Goal: Information Seeking & Learning: Learn about a topic

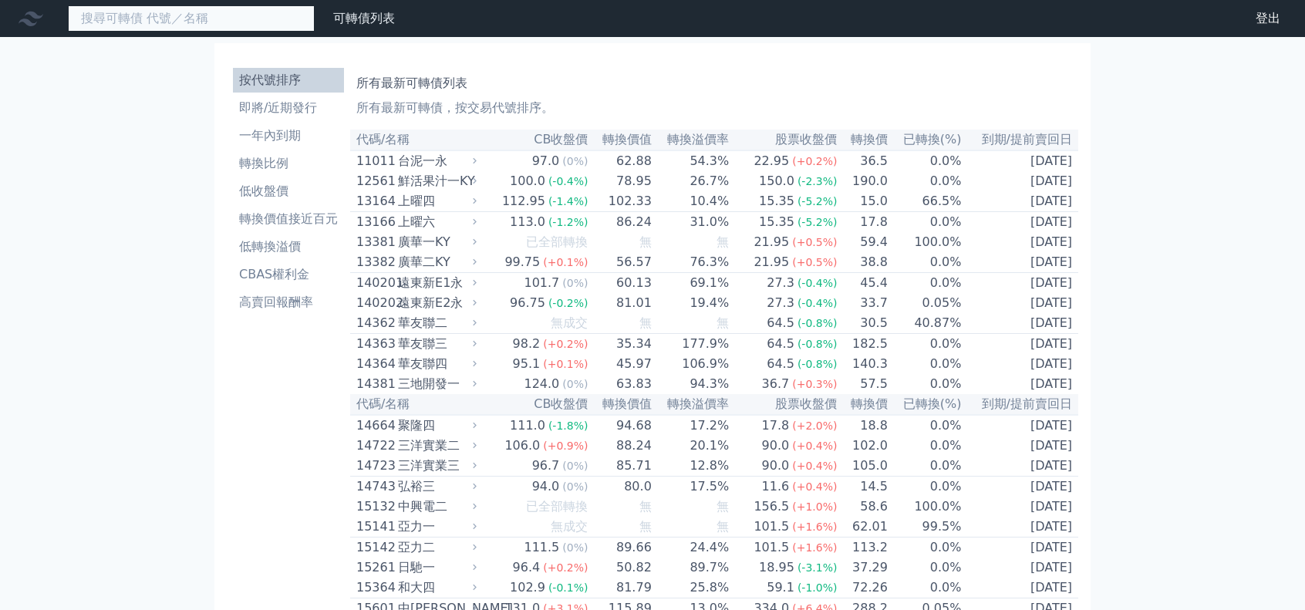
click at [204, 17] on input at bounding box center [191, 18] width 247 height 26
paste input "廣越三"
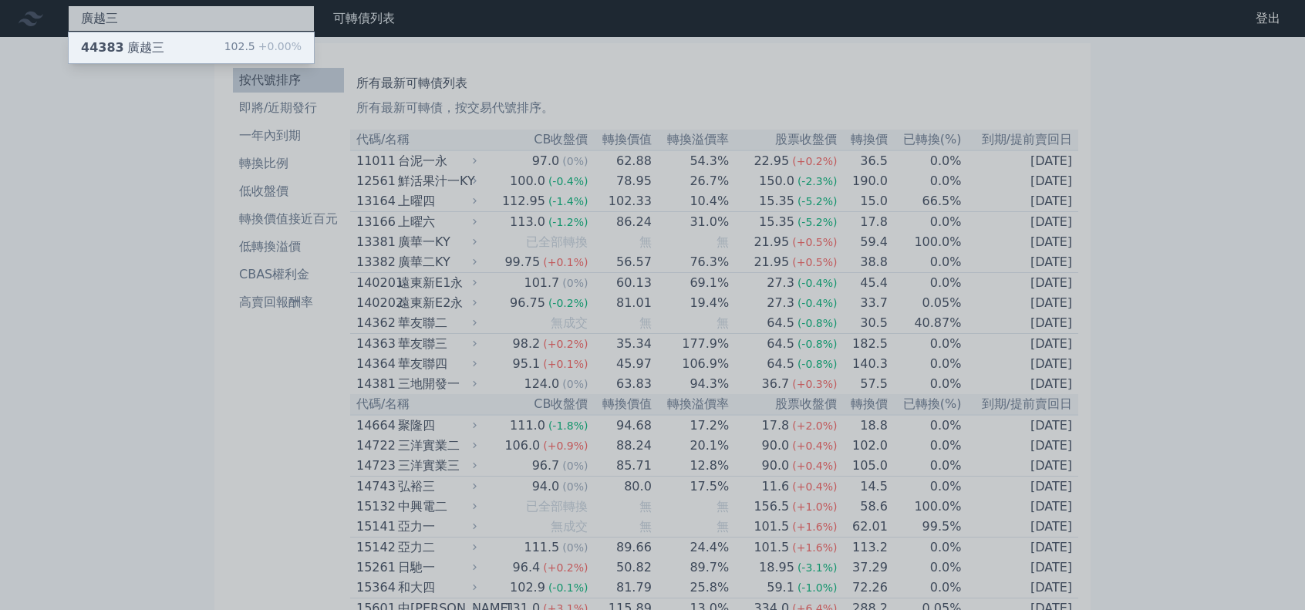
type input "廣越三"
click at [204, 39] on div "44383 廣越三 102.5 +0.00%" at bounding box center [191, 47] width 245 height 31
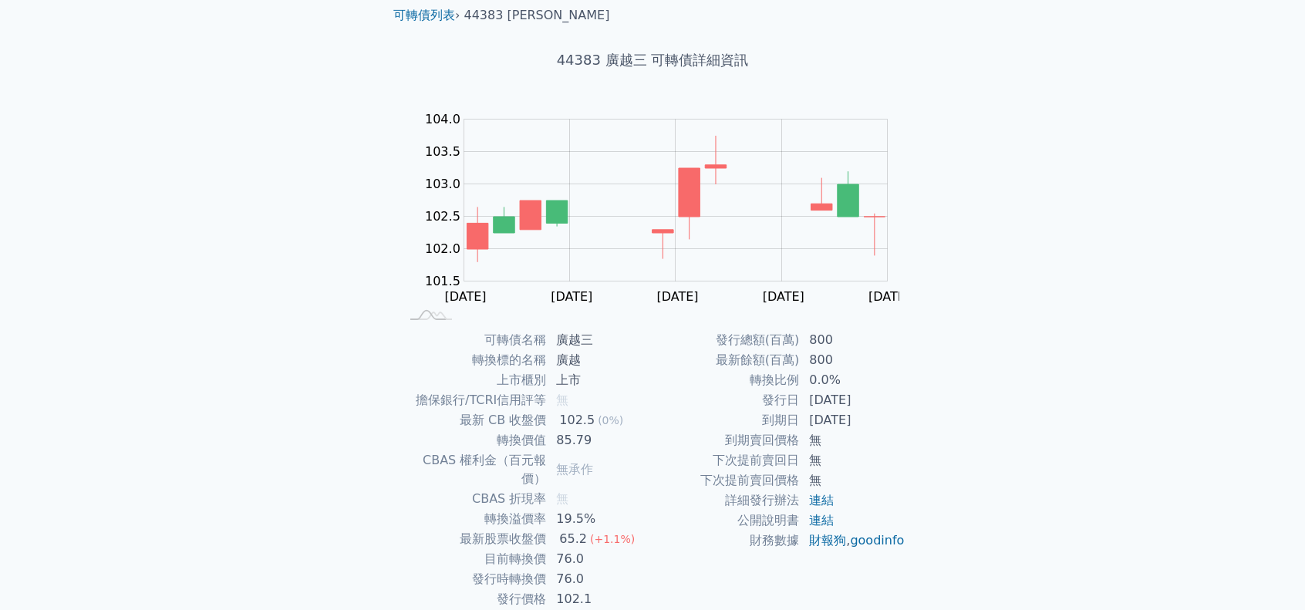
scroll to position [77, 0]
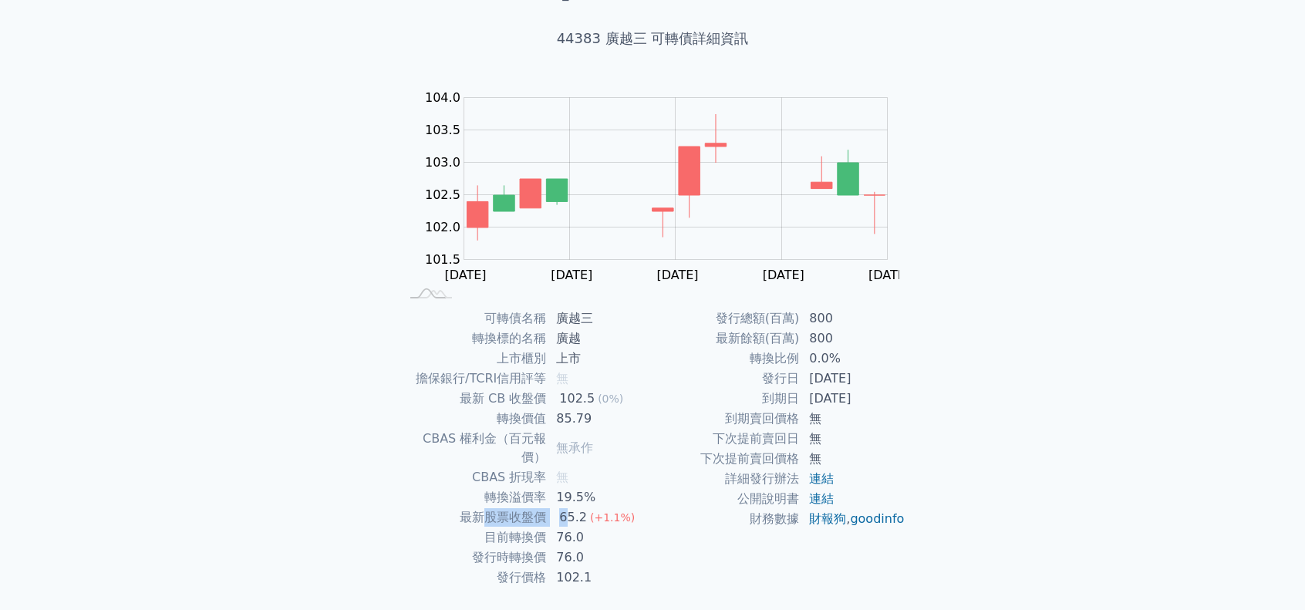
drag, startPoint x: 487, startPoint y: 502, endPoint x: 569, endPoint y: 503, distance: 82.5
click at [569, 507] on tr "最新股票收盤價 65.2 (+1.1%)" at bounding box center [525, 517] width 253 height 20
drag, startPoint x: 521, startPoint y: 517, endPoint x: 580, endPoint y: 519, distance: 58.6
click at [580, 527] on tr "目前轉換價 76.0" at bounding box center [525, 537] width 253 height 20
drag, startPoint x: 557, startPoint y: 320, endPoint x: 582, endPoint y: 320, distance: 25.4
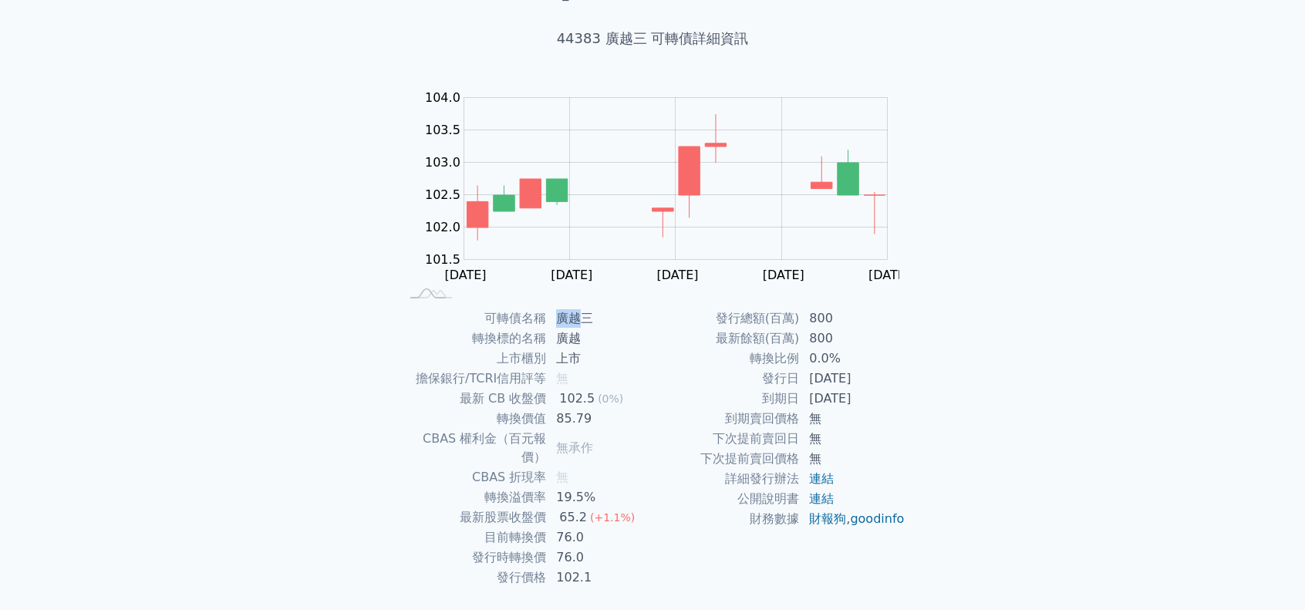
click at [582, 320] on td "廣越三" at bounding box center [600, 318] width 106 height 20
copy td "廣越"
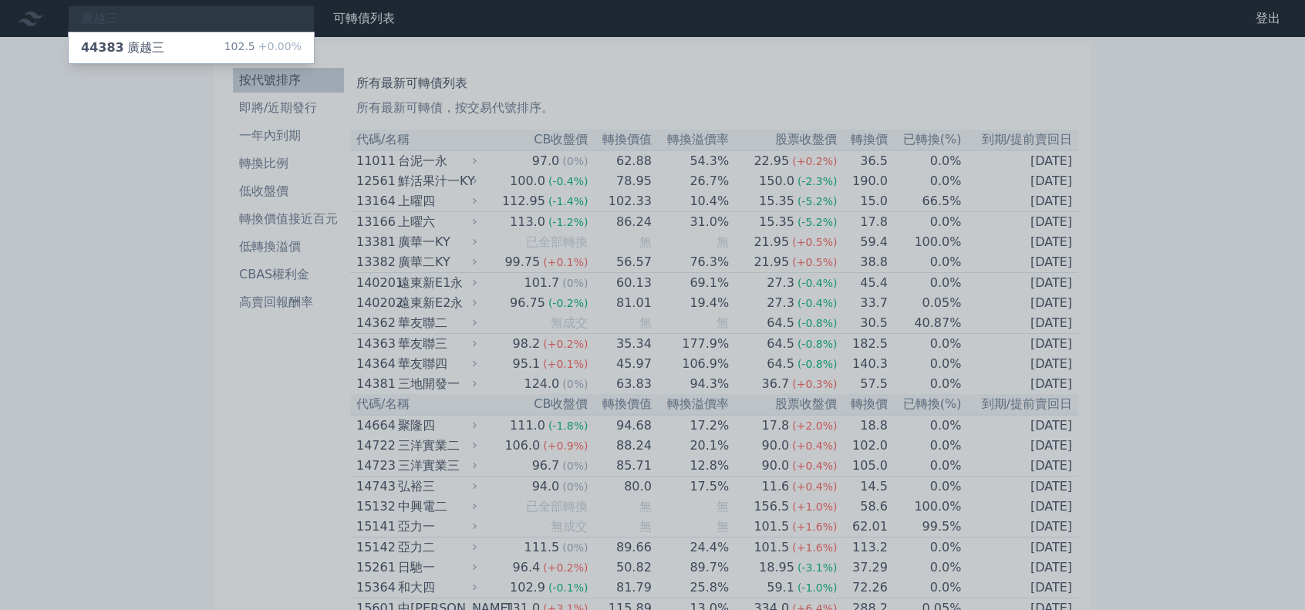
click at [86, 271] on div at bounding box center [652, 305] width 1305 height 610
click at [185, 24] on div "廣越三 44383 廣越三 102.5 +0.00%" at bounding box center [191, 18] width 247 height 26
paste input "國精化三"
click at [154, 16] on div at bounding box center [652, 305] width 1305 height 610
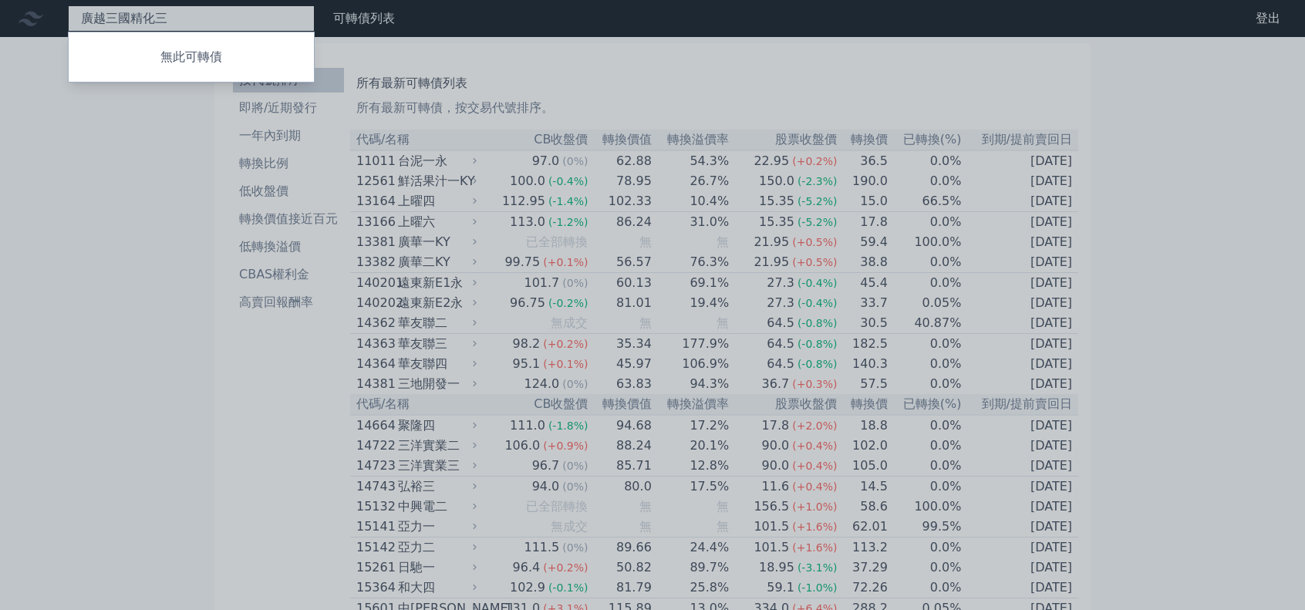
drag, startPoint x: 179, startPoint y: 21, endPoint x: 0, endPoint y: 19, distance: 178.9
click at [68, 19] on div "廣越三國精化三 無此可轉債" at bounding box center [191, 18] width 247 height 26
paste input
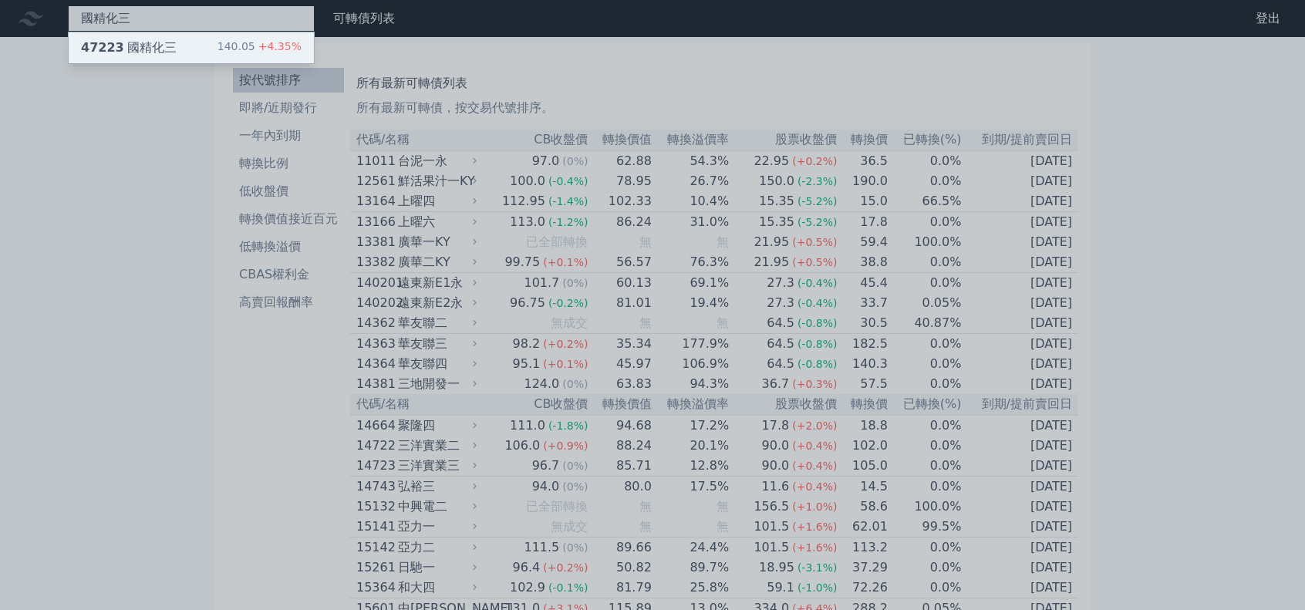
type input "國精化三"
click at [180, 39] on div "47223 國精化三 140.05 +4.35%" at bounding box center [191, 47] width 245 height 31
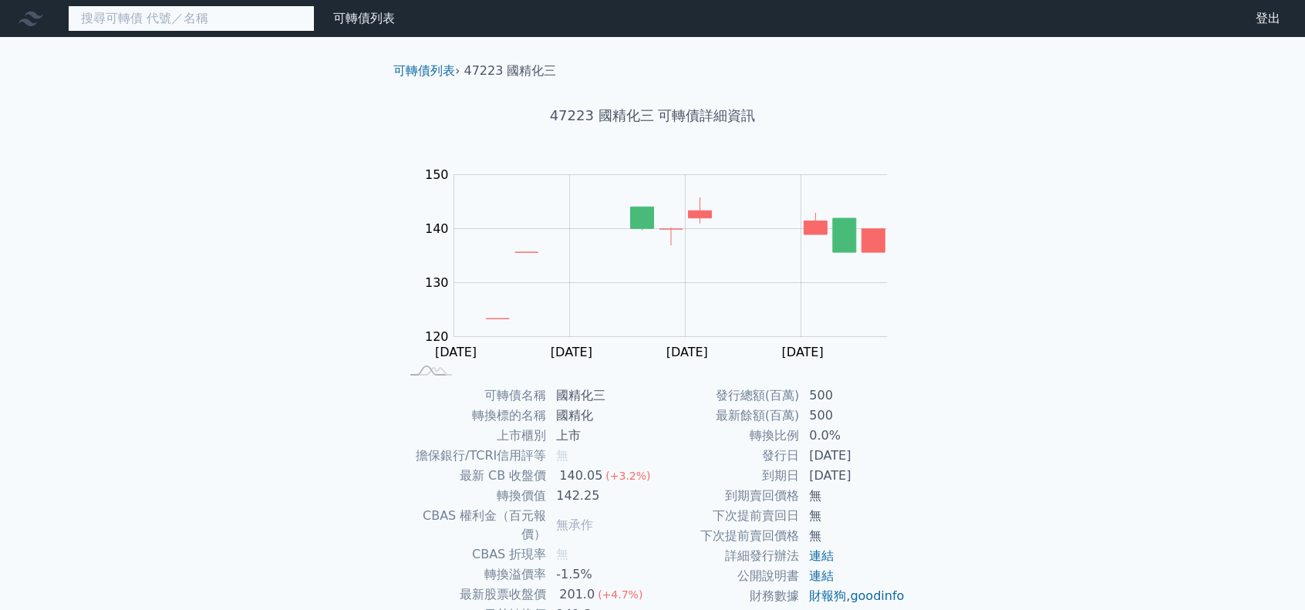
click at [182, 13] on input at bounding box center [191, 18] width 247 height 26
paste input "國精化三"
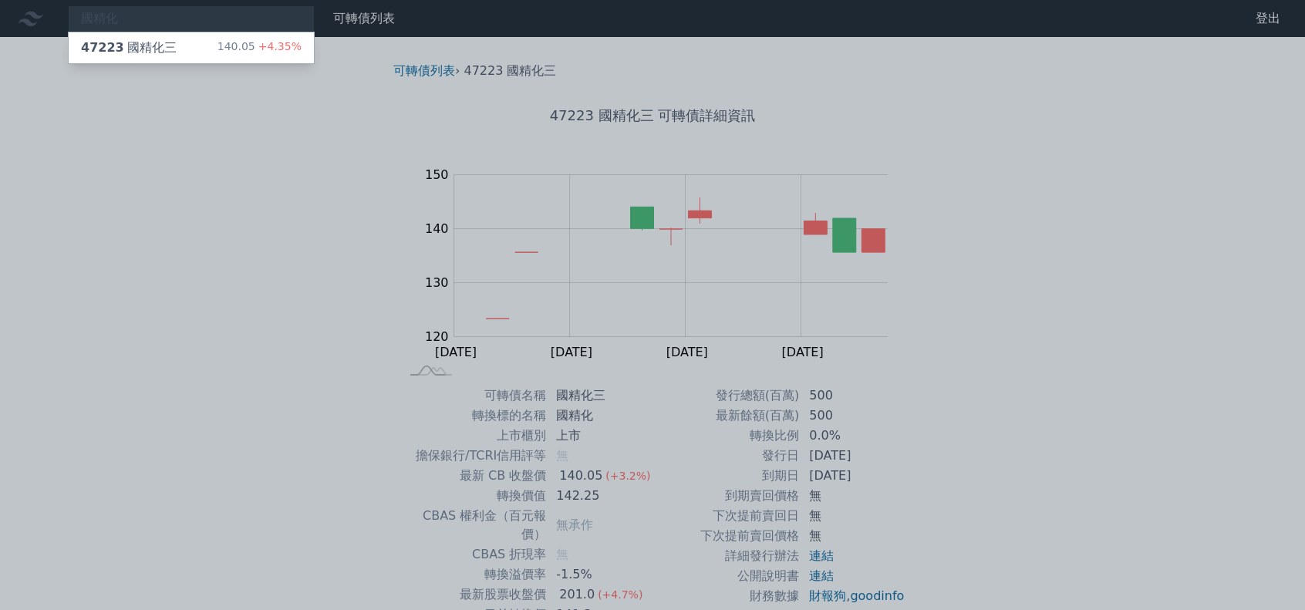
drag, startPoint x: 146, startPoint y: 23, endPoint x: 133, endPoint y: 15, distance: 15.2
click at [133, 16] on div at bounding box center [652, 305] width 1305 height 610
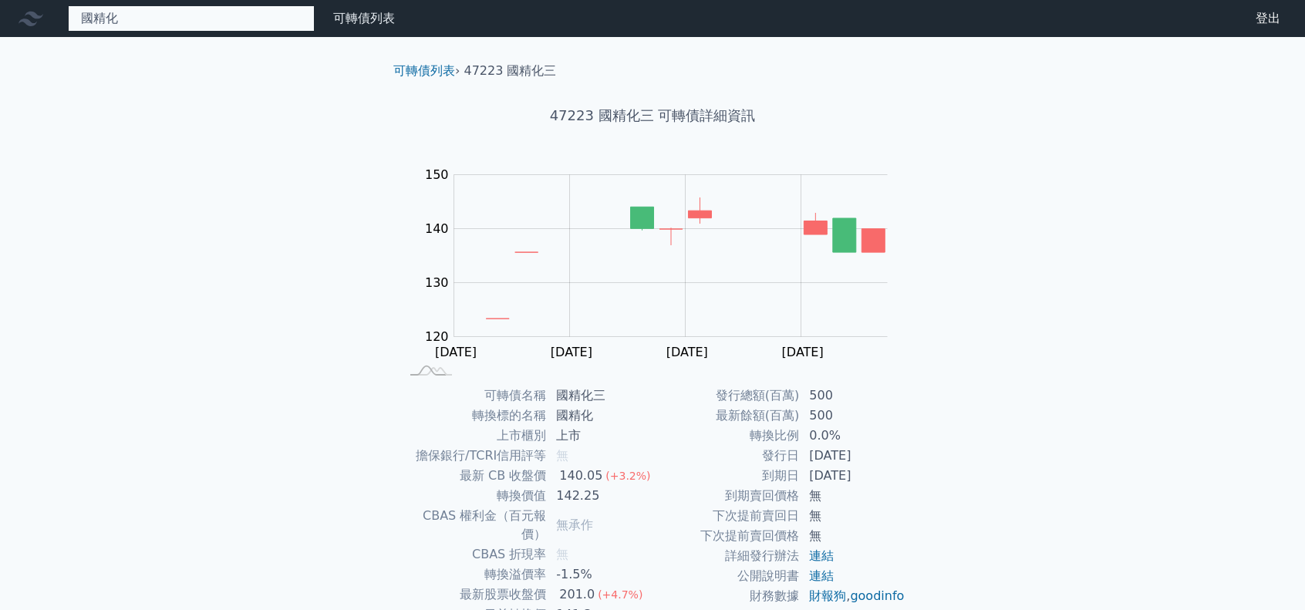
drag, startPoint x: 50, startPoint y: 18, endPoint x: 28, endPoint y: 19, distance: 22.4
click at [68, 19] on div "國精化 47223 國精化三 140.05 +4.35%" at bounding box center [191, 18] width 247 height 26
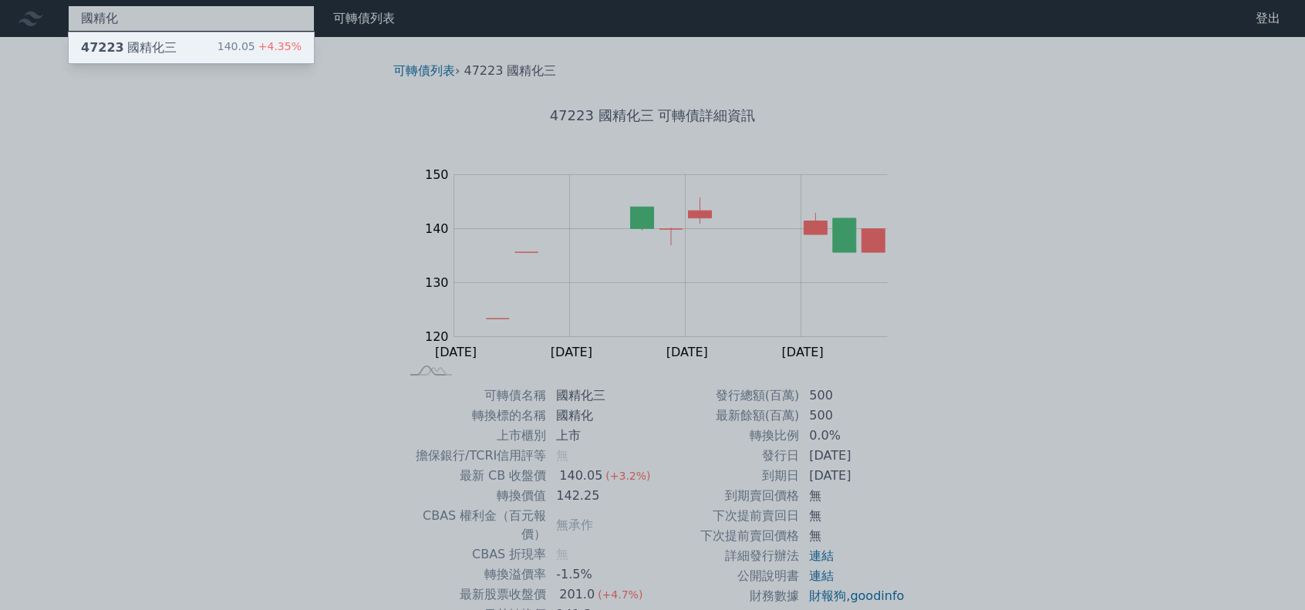
paste input "策四"
type input "健策四"
click at [135, 44] on div "36534 健策四" at bounding box center [122, 48] width 83 height 19
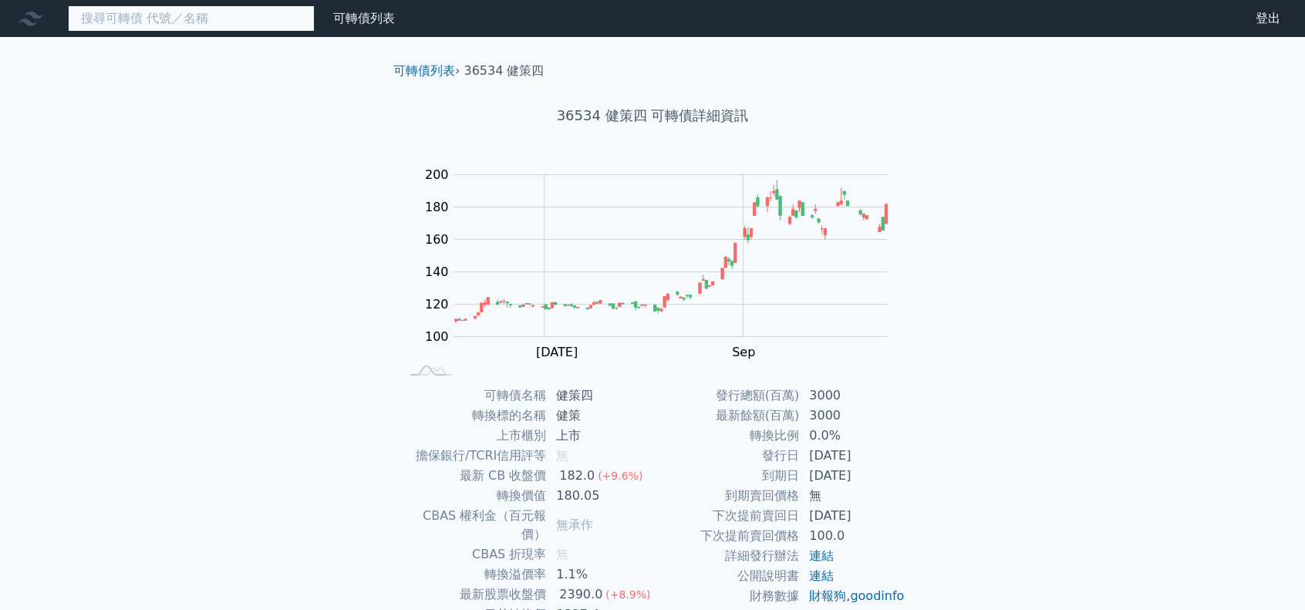
click at [138, 24] on input at bounding box center [191, 18] width 247 height 26
paste input "健策五"
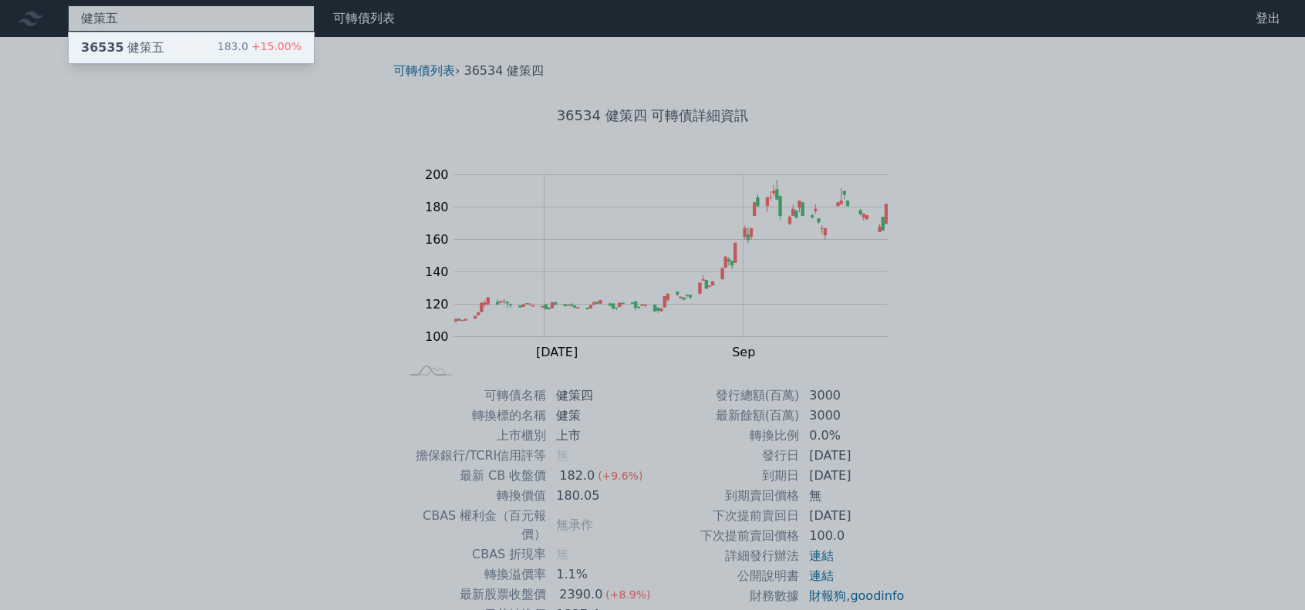
type input "健策五"
click at [136, 50] on div "36535 健策五" at bounding box center [122, 48] width 83 height 19
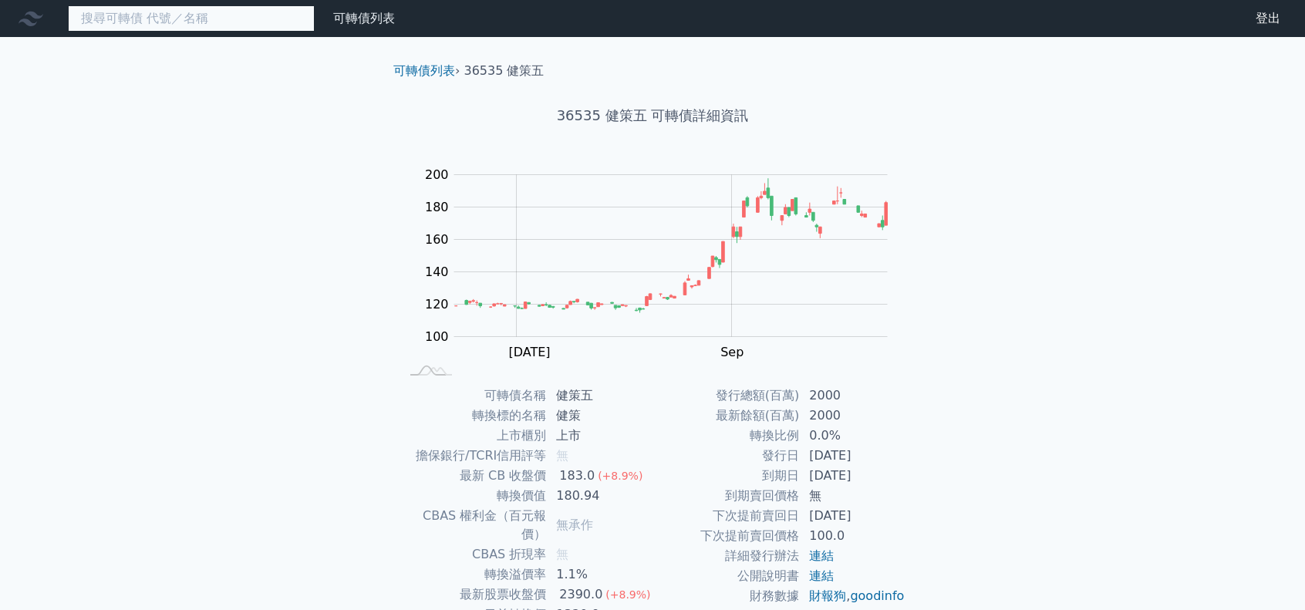
click at [231, 14] on input at bounding box center [191, 18] width 247 height 26
paste input "[PERSON_NAME]"
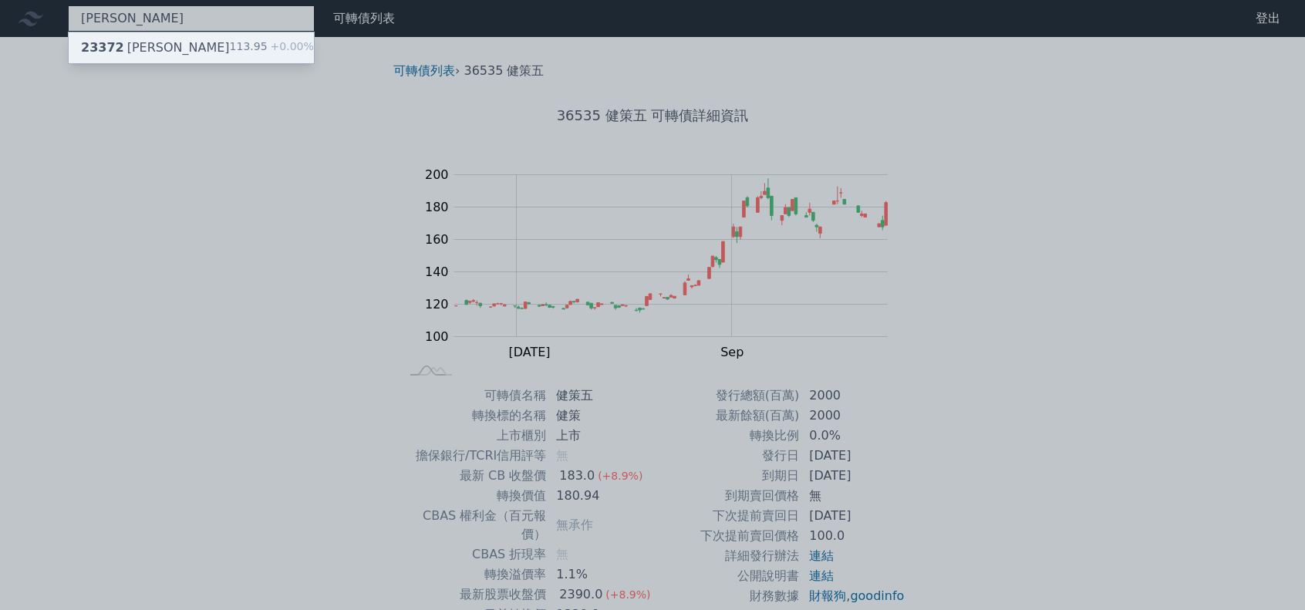
type input "[PERSON_NAME]"
click at [219, 44] on div "23372 [PERSON_NAME] 113.95 +0.00%" at bounding box center [191, 47] width 245 height 31
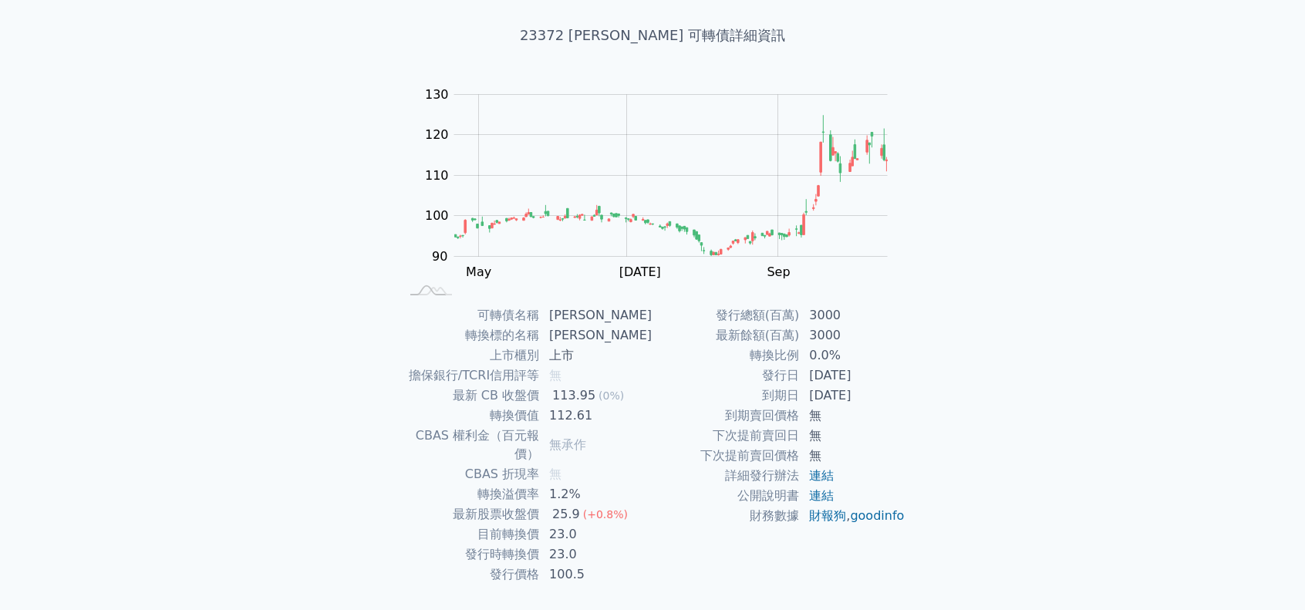
scroll to position [103, 0]
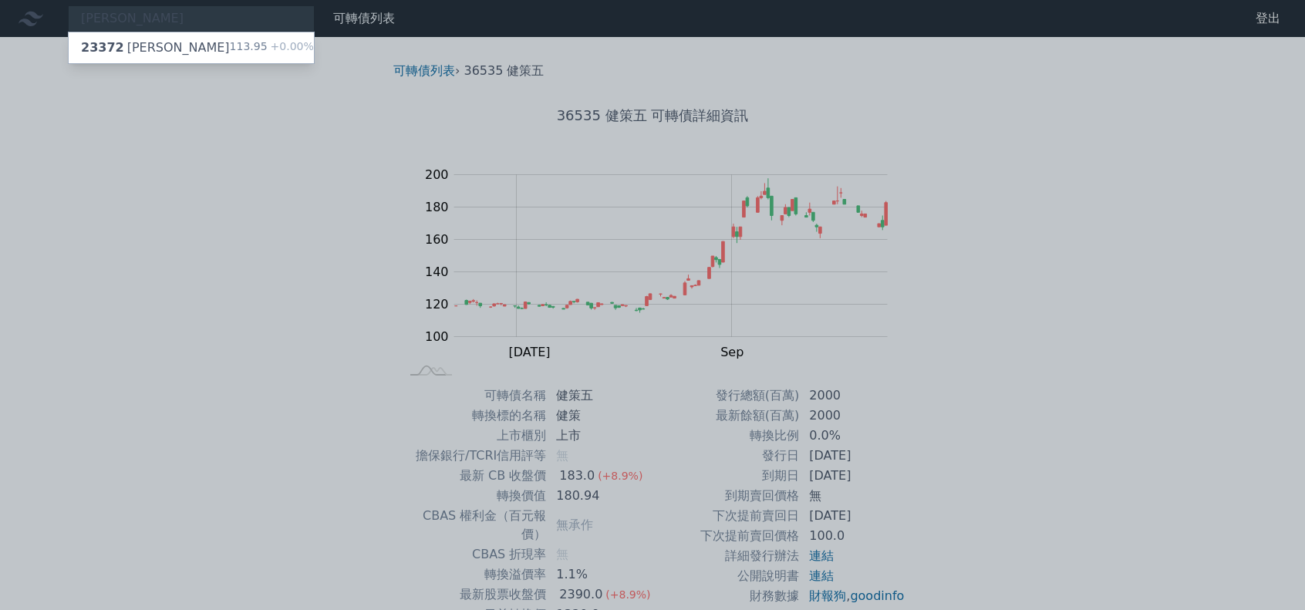
click at [152, 22] on div at bounding box center [652, 305] width 1305 height 610
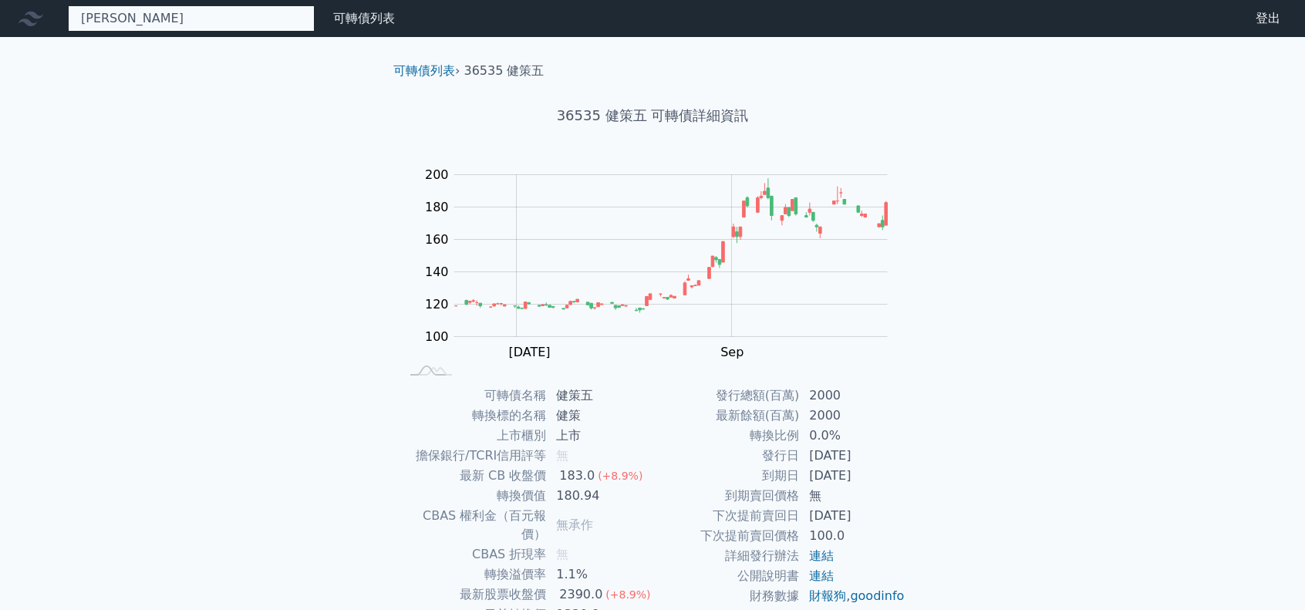
click at [154, 18] on div "[PERSON_NAME] 23372 [PERSON_NAME] 113.95 +0.00%" at bounding box center [191, 18] width 247 height 26
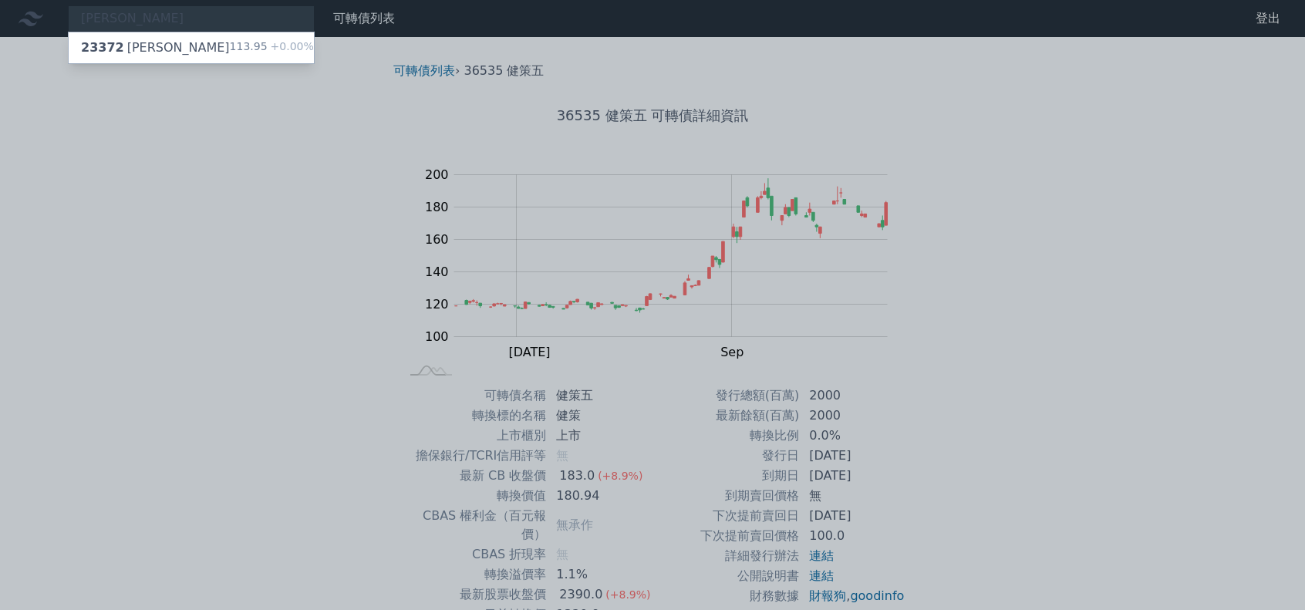
click at [154, 18] on div at bounding box center [652, 305] width 1305 height 610
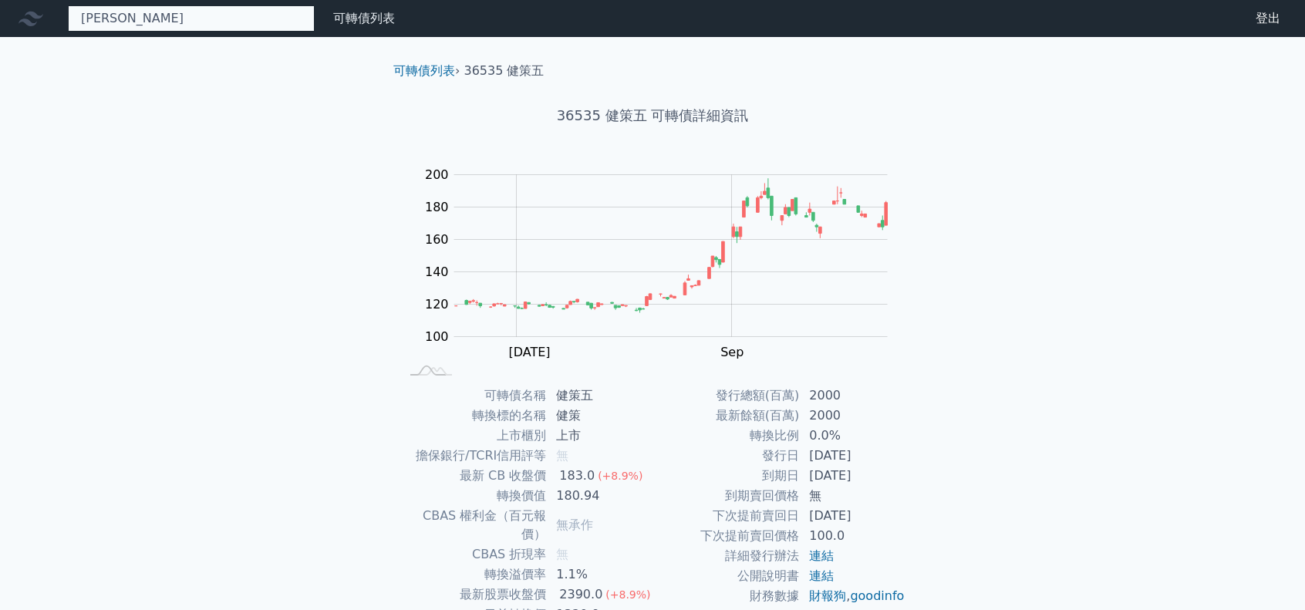
drag, startPoint x: 143, startPoint y: 18, endPoint x: 39, endPoint y: 18, distance: 104.1
click at [68, 18] on div "[PERSON_NAME] 23372 [PERSON_NAME] 113.95 +0.00%" at bounding box center [191, 18] width 247 height 26
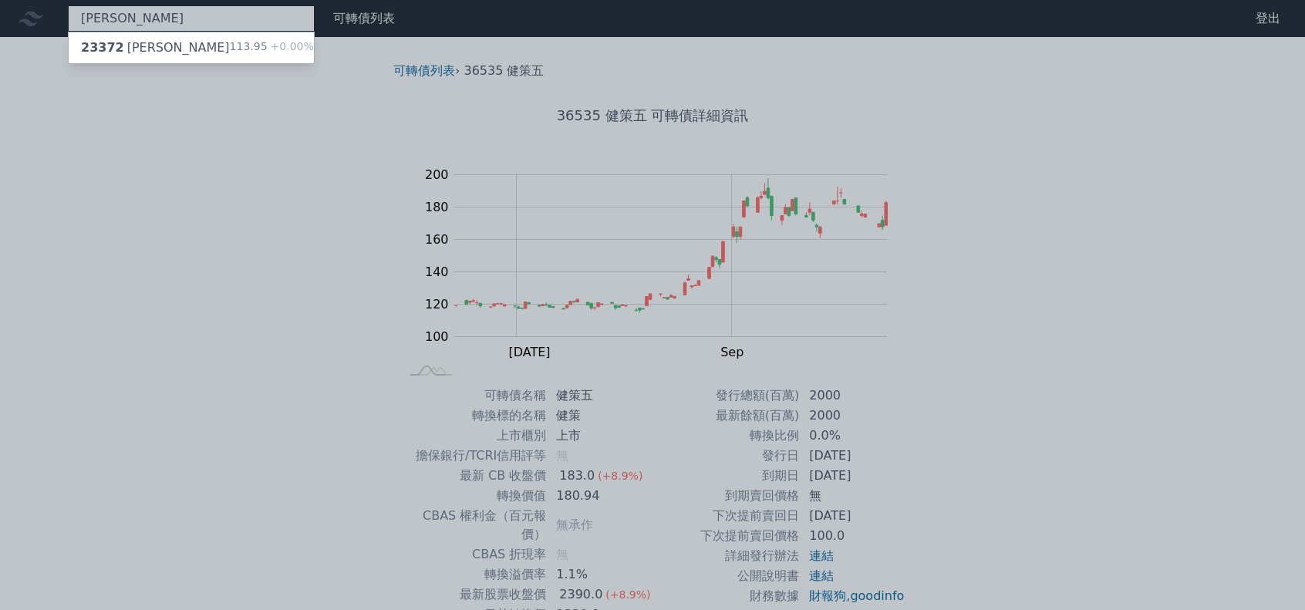
paste input "買尬"
type input "歐買尬二"
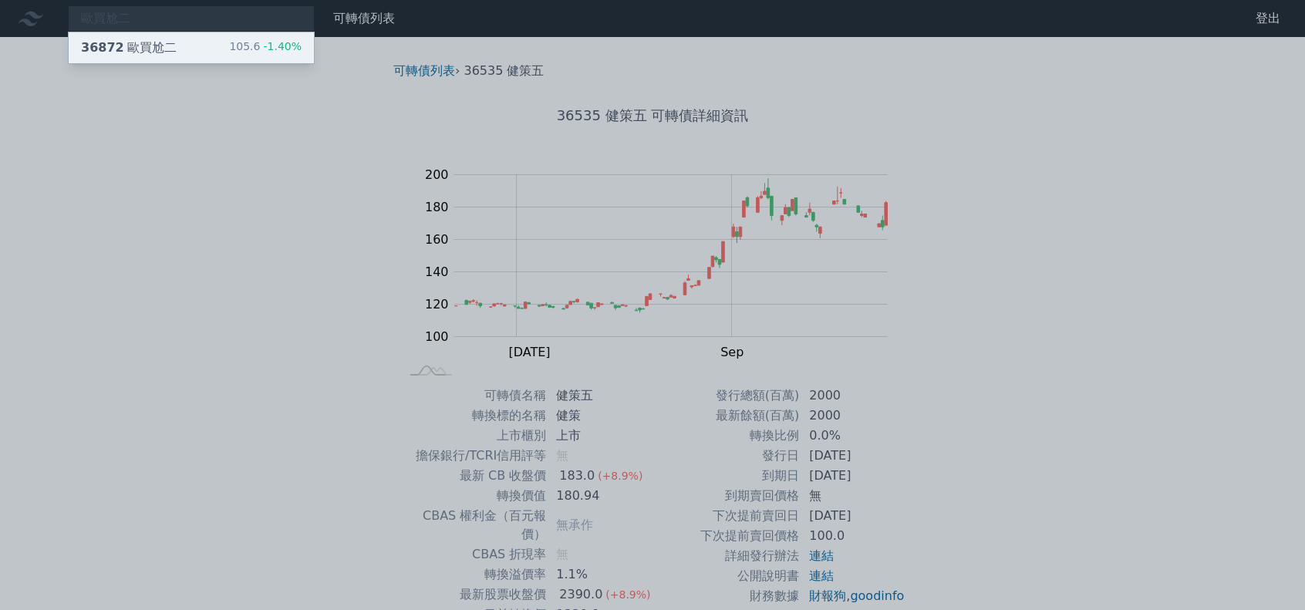
click at [141, 45] on div "36872 歐買尬二" at bounding box center [129, 48] width 96 height 19
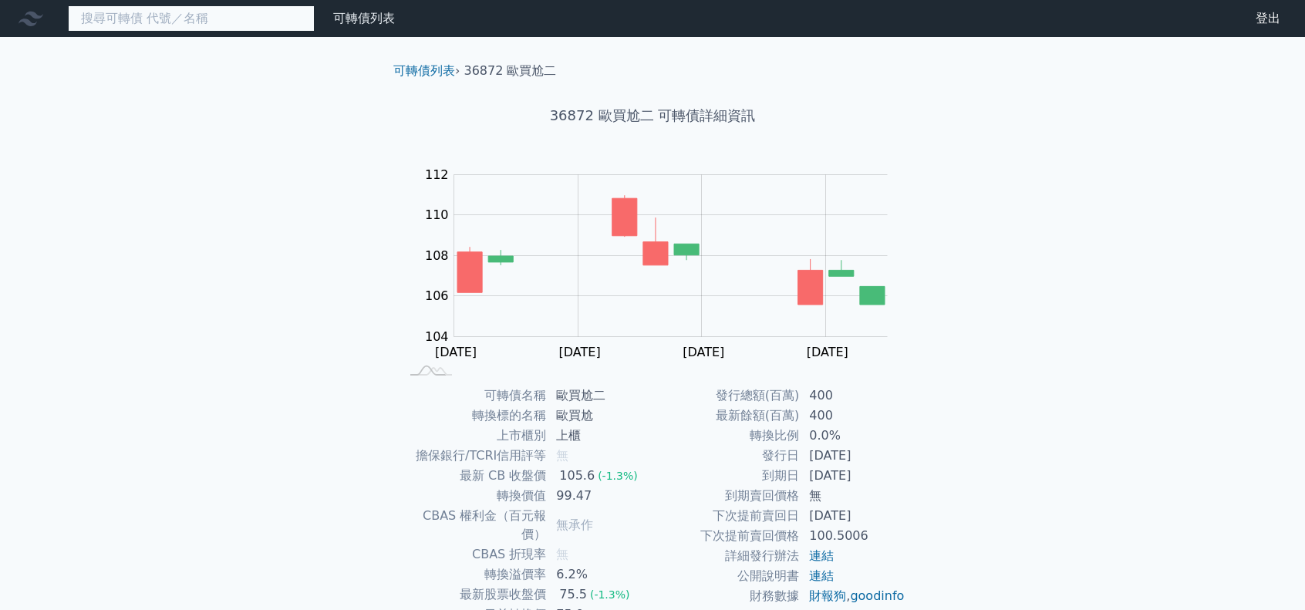
click at [150, 15] on input at bounding box center [191, 18] width 247 height 26
paste input "歐買尬三"
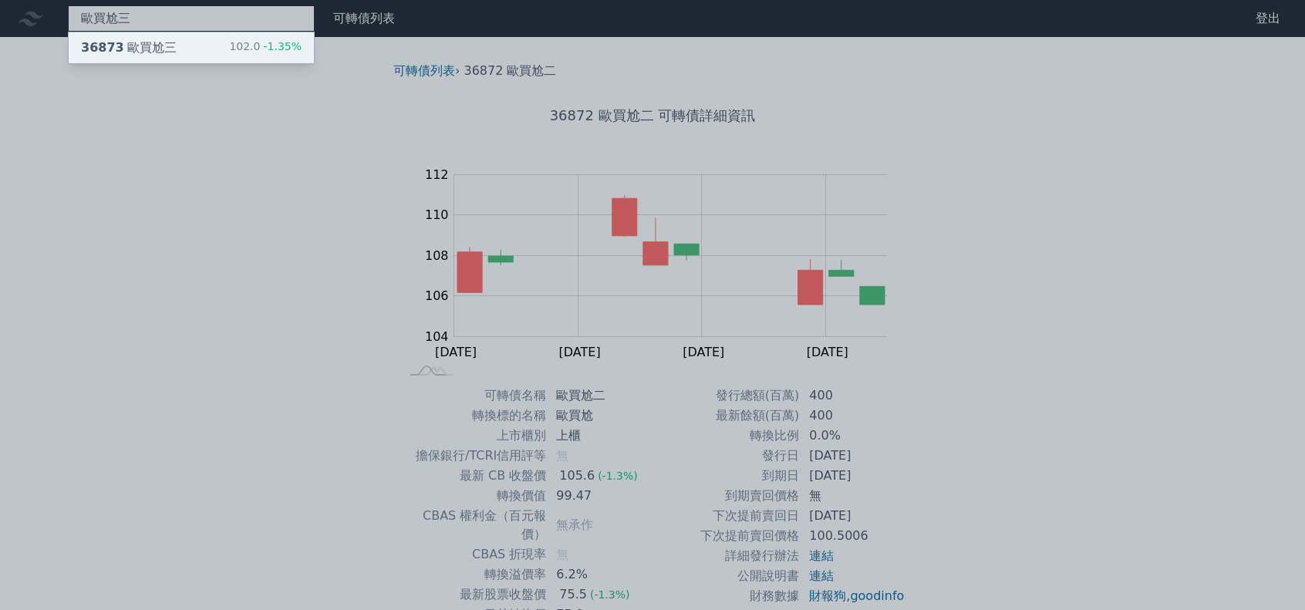
type input "歐買尬三"
click at [209, 51] on div "36873 歐買尬三 102.0 -1.35%" at bounding box center [191, 47] width 245 height 31
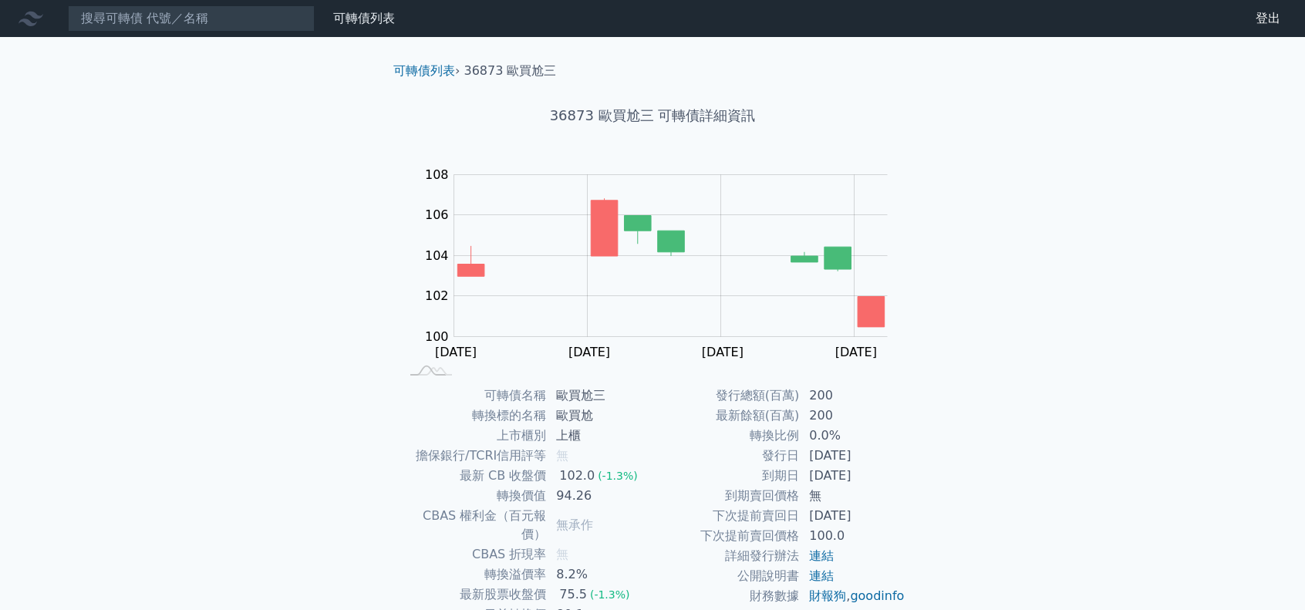
click at [134, 36] on nav "可轉債列表 財務數據 可轉債列表 財務數據 登出 登出" at bounding box center [652, 18] width 1305 height 37
click at [137, 30] on input at bounding box center [191, 18] width 247 height 26
paste input "歐買尬三"
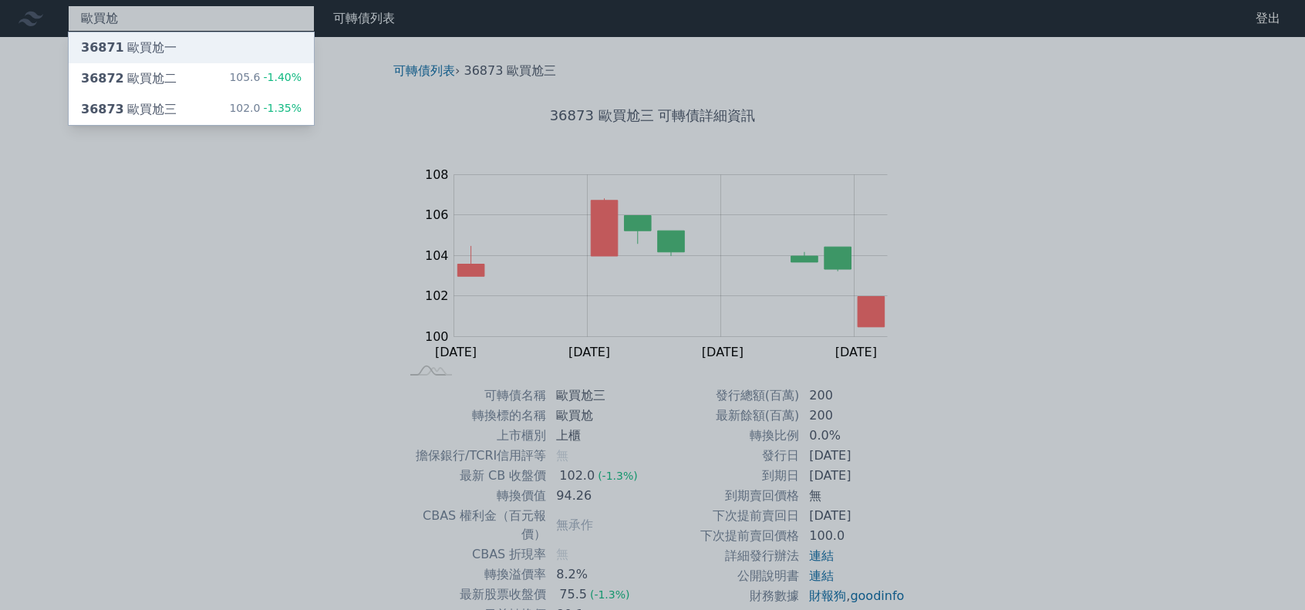
type input "歐買尬"
click at [254, 39] on div "36871 歐買尬一" at bounding box center [191, 47] width 245 height 31
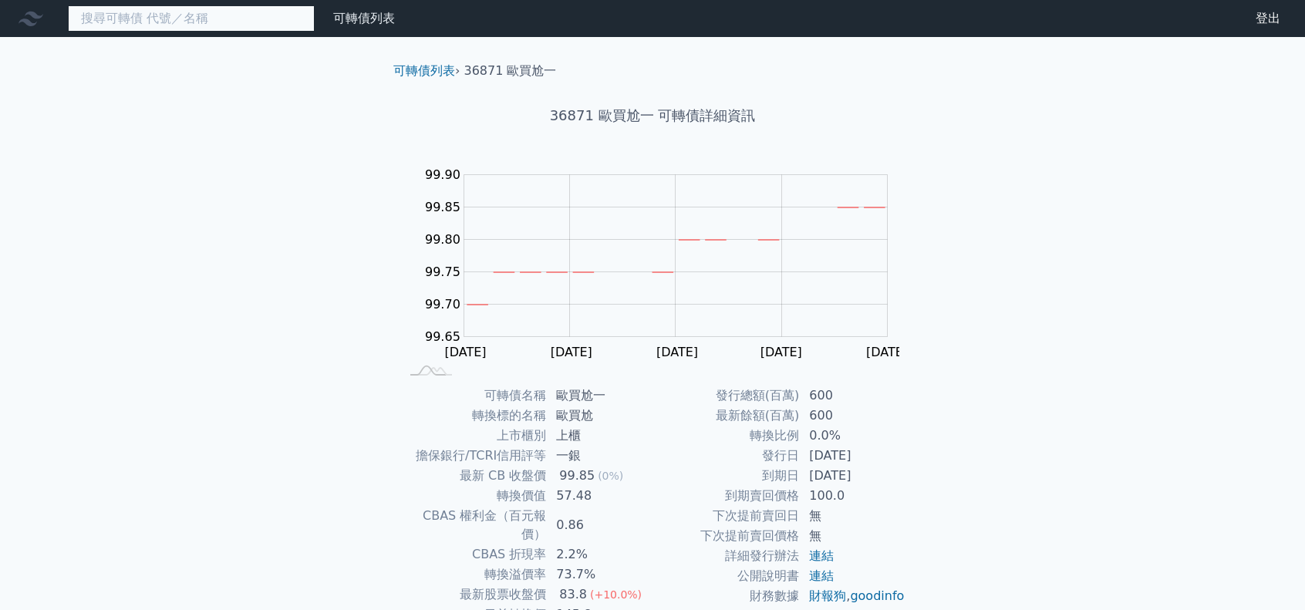
click at [234, 22] on input at bounding box center [191, 18] width 247 height 26
paste input "昇陽半導體二"
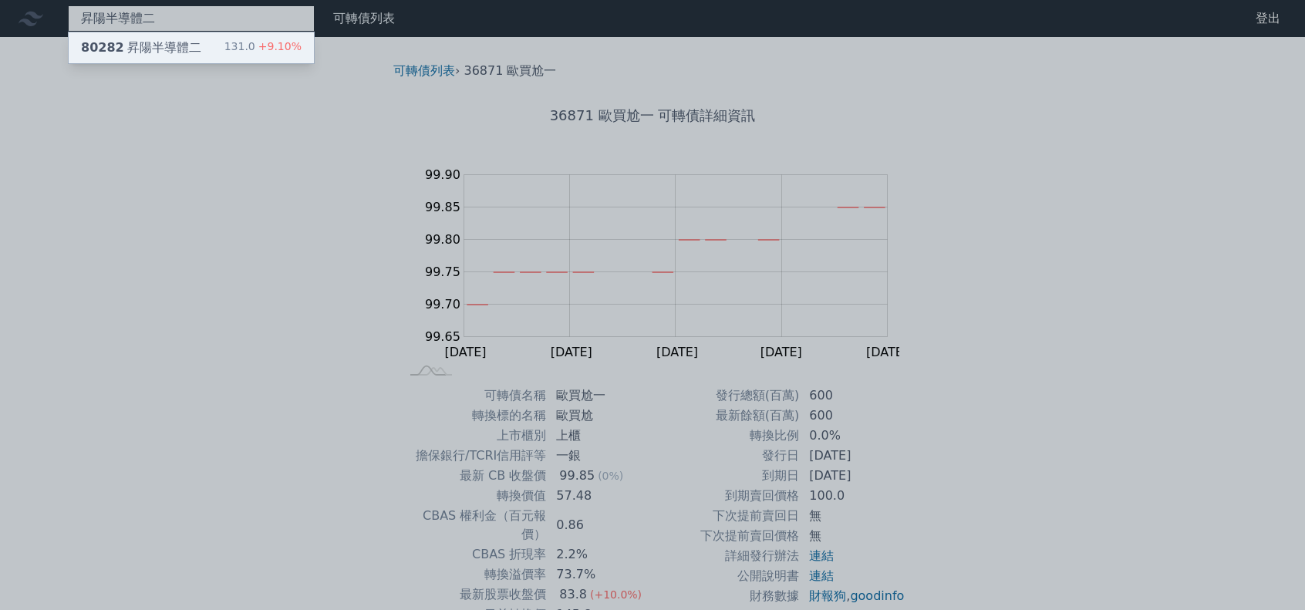
type input "昇陽半導體二"
click at [221, 39] on div "80282 昇陽半導體二 131.0 +9.10%" at bounding box center [191, 47] width 245 height 31
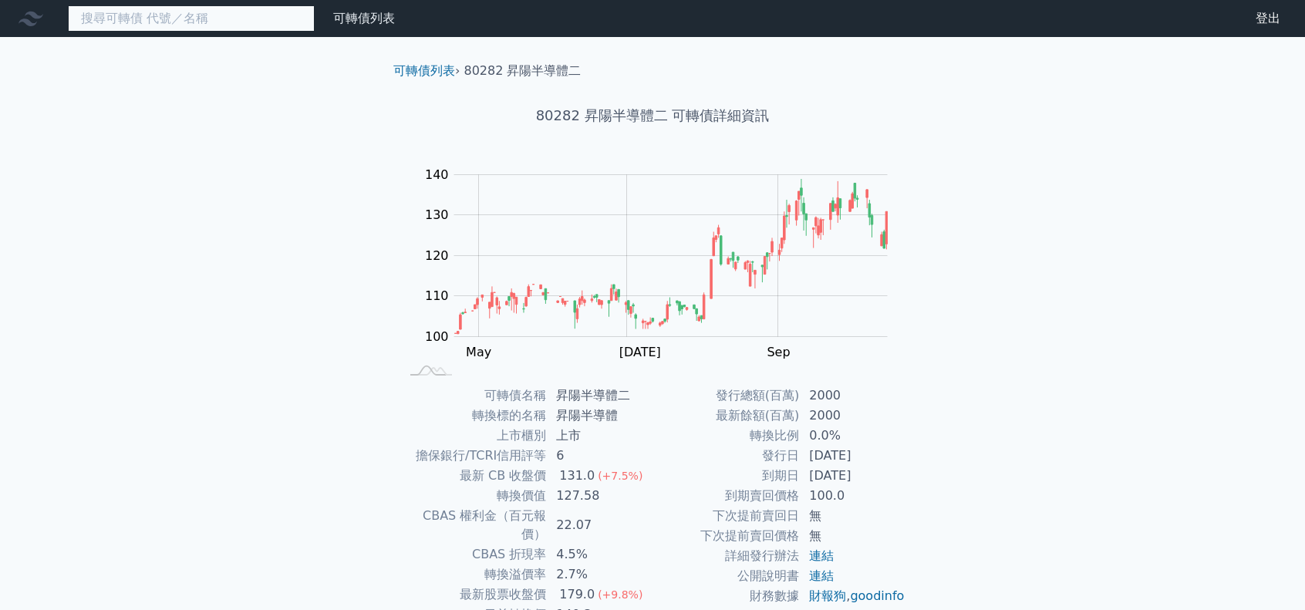
click at [147, 14] on input at bounding box center [191, 18] width 247 height 26
paste input "昇陽半導體二"
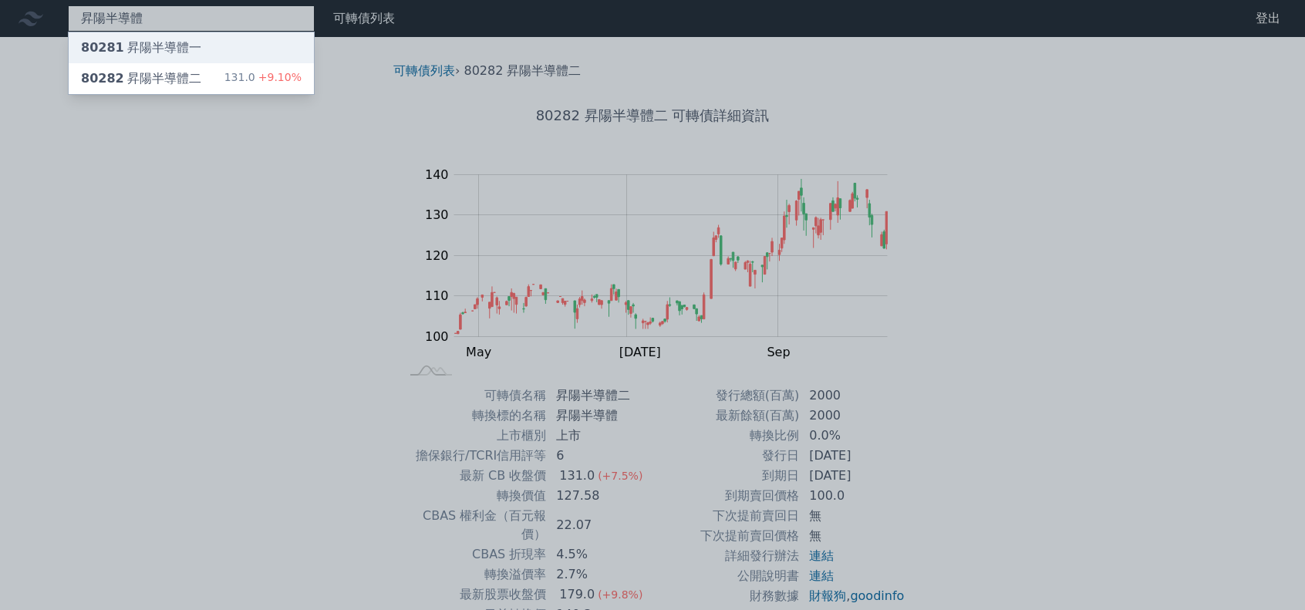
type input "昇陽半導體"
click at [196, 44] on div "80281 昇陽半導體一" at bounding box center [191, 47] width 245 height 31
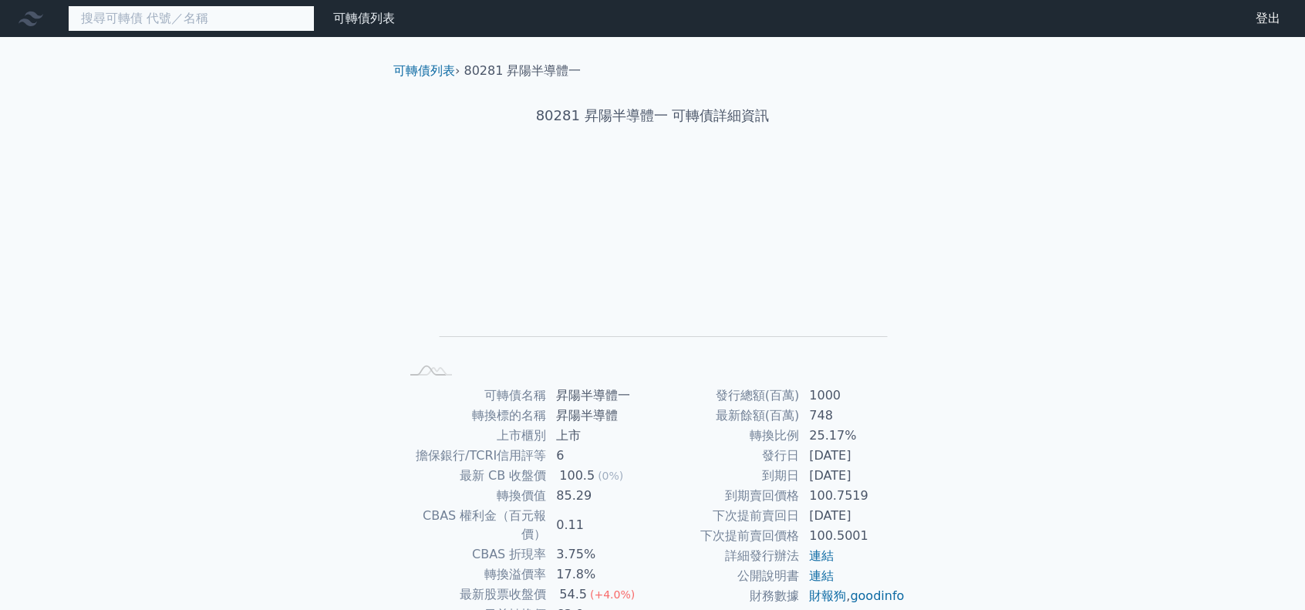
click at [173, 27] on input at bounding box center [191, 18] width 247 height 26
paste input "昇陽半導體二"
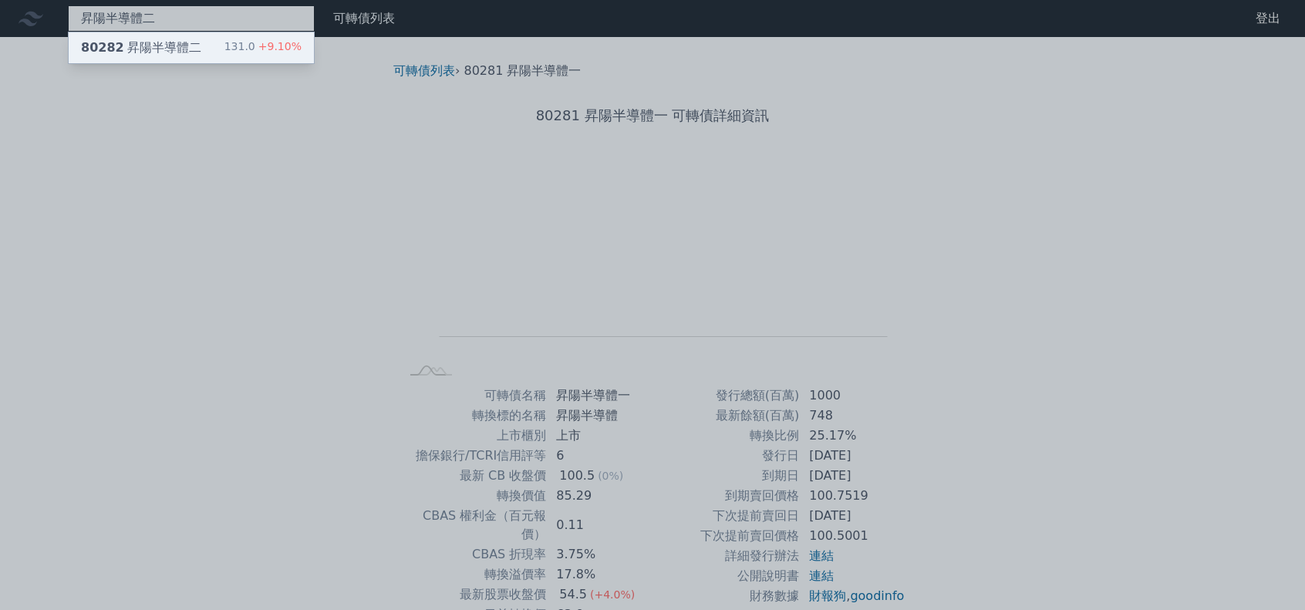
type input "昇陽半導體二"
click at [208, 56] on div "80282 昇陽半導體二 131.0 +9.10%" at bounding box center [191, 47] width 245 height 31
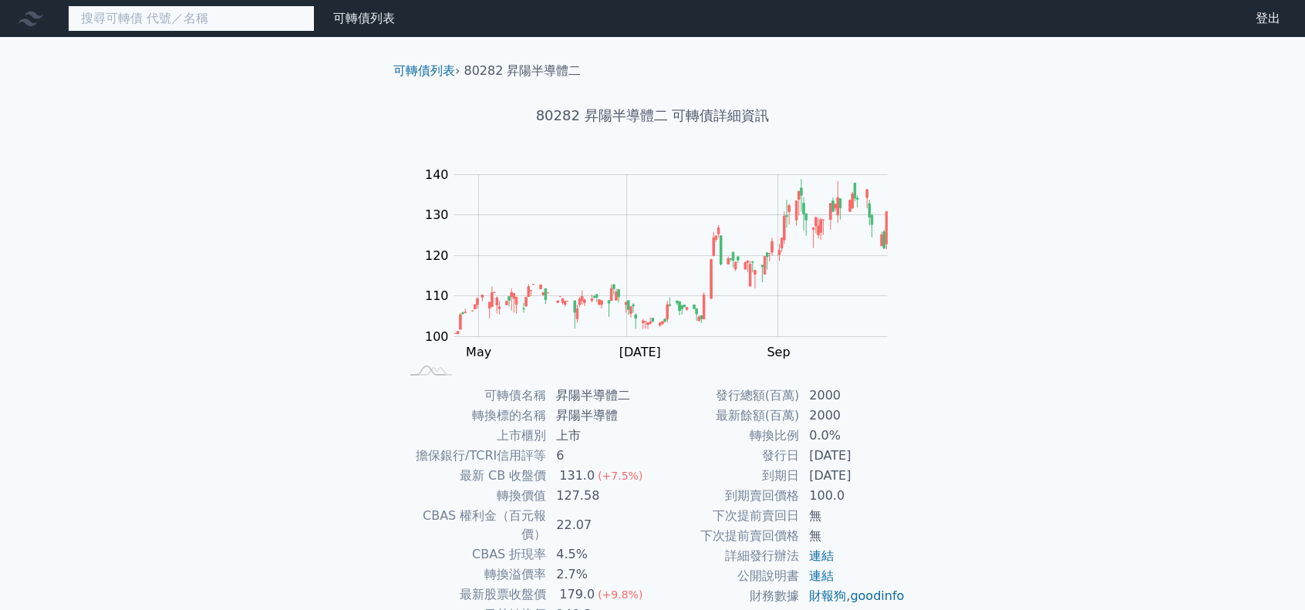
click at [241, 10] on input at bounding box center [191, 18] width 247 height 26
paste input "[PERSON_NAME]"
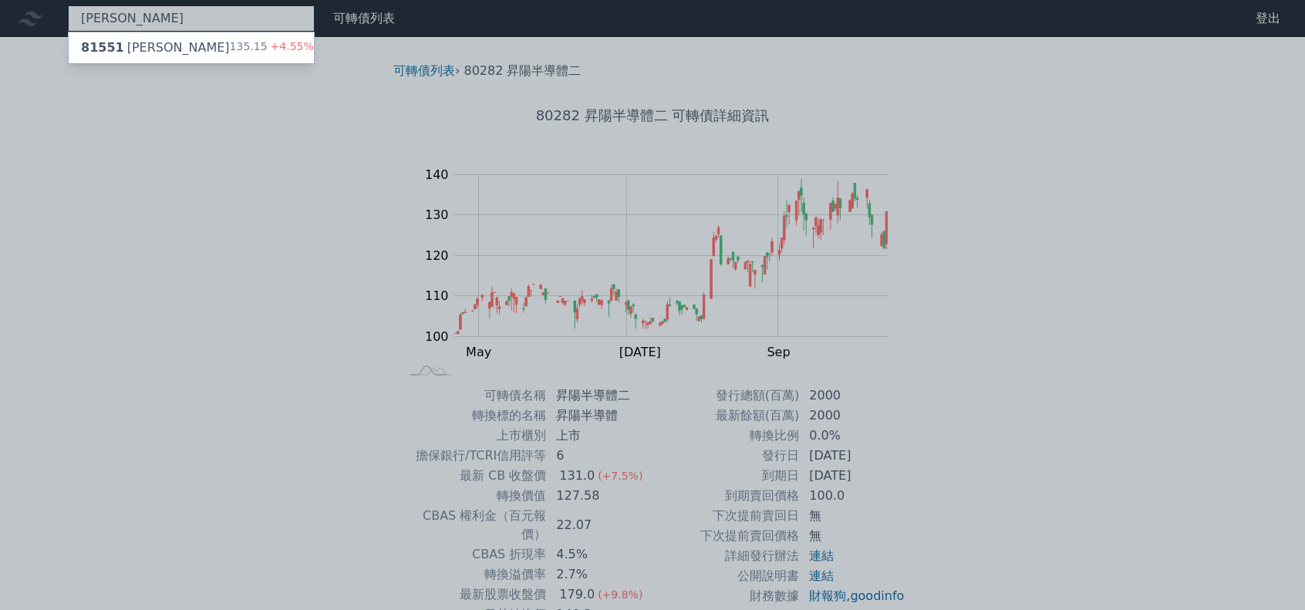
type input "[PERSON_NAME]"
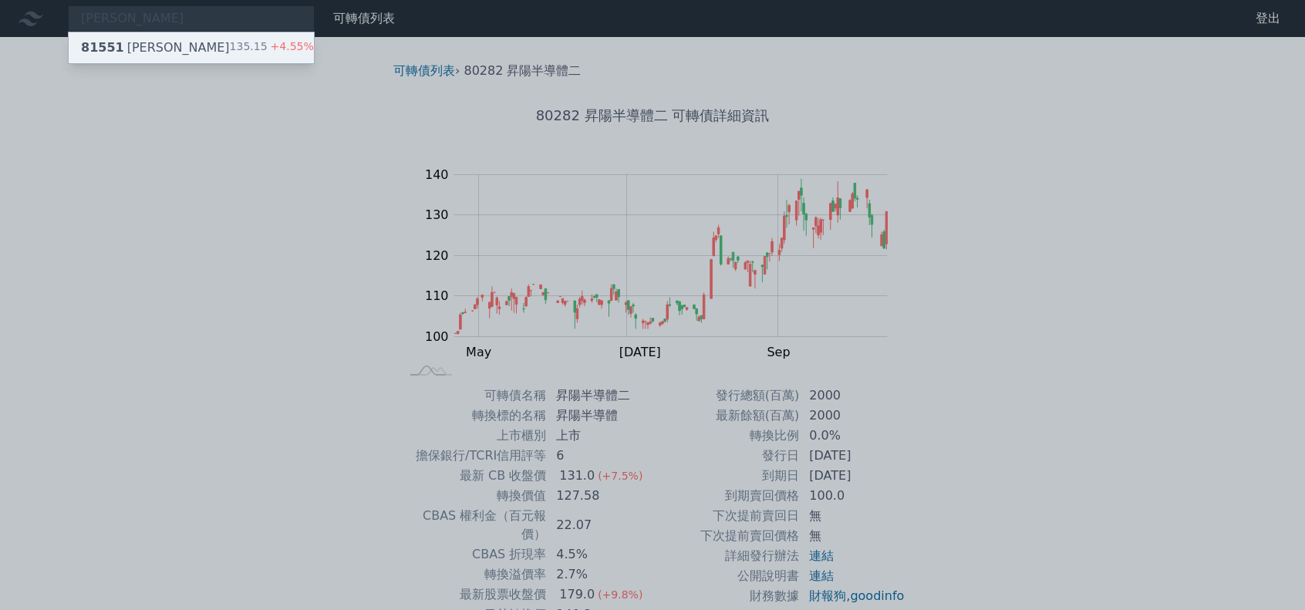
click at [216, 50] on div "81551 [PERSON_NAME] 135.15 +4.55%" at bounding box center [191, 47] width 245 height 31
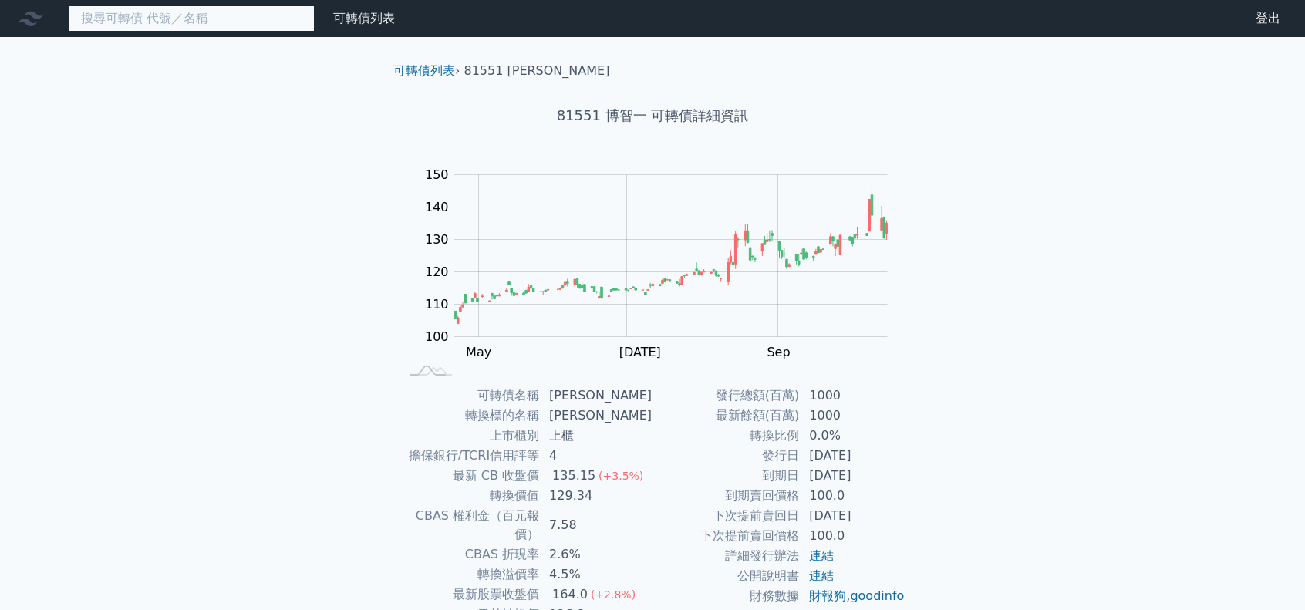
click at [184, 18] on input at bounding box center [191, 18] width 247 height 26
paste input "至上十"
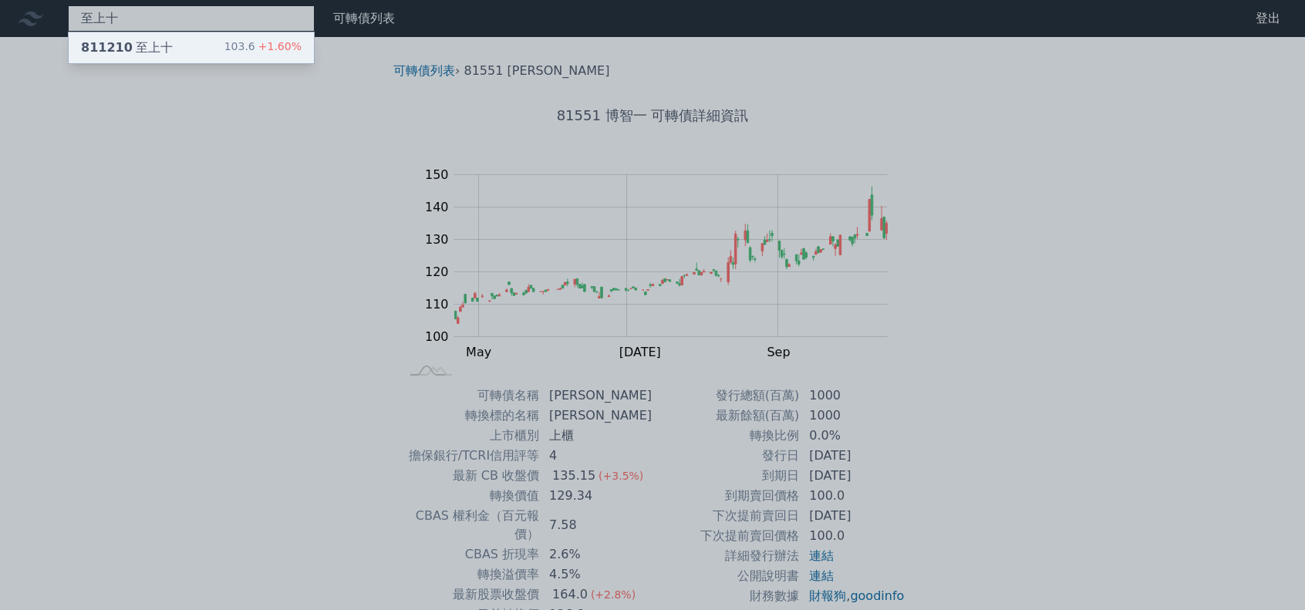
type input "至上十"
click at [189, 49] on div "811210 至上十 103.6 +1.60%" at bounding box center [191, 47] width 245 height 31
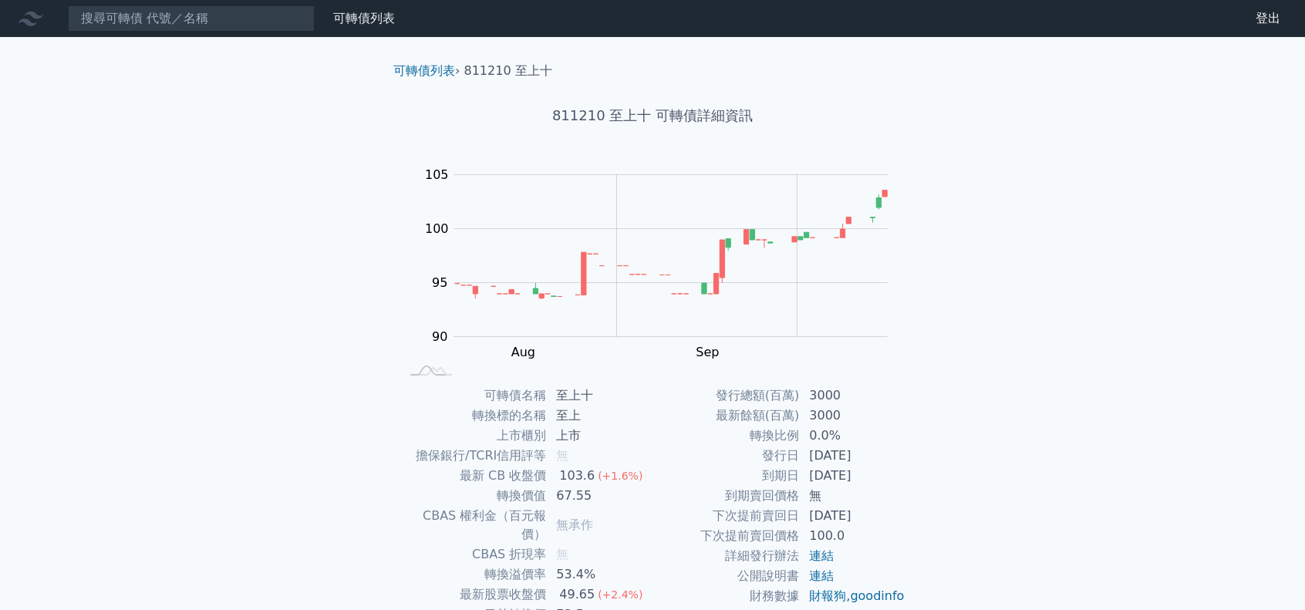
drag, startPoint x: 184, startPoint y: 33, endPoint x: 184, endPoint y: 23, distance: 10.0
click at [184, 25] on nav "可轉債列表 財務數據 可轉債列表 財務數據 登出 登出" at bounding box center [652, 18] width 1305 height 37
click at [184, 23] on input at bounding box center [191, 18] width 247 height 26
paste input "[PERSON_NAME]"
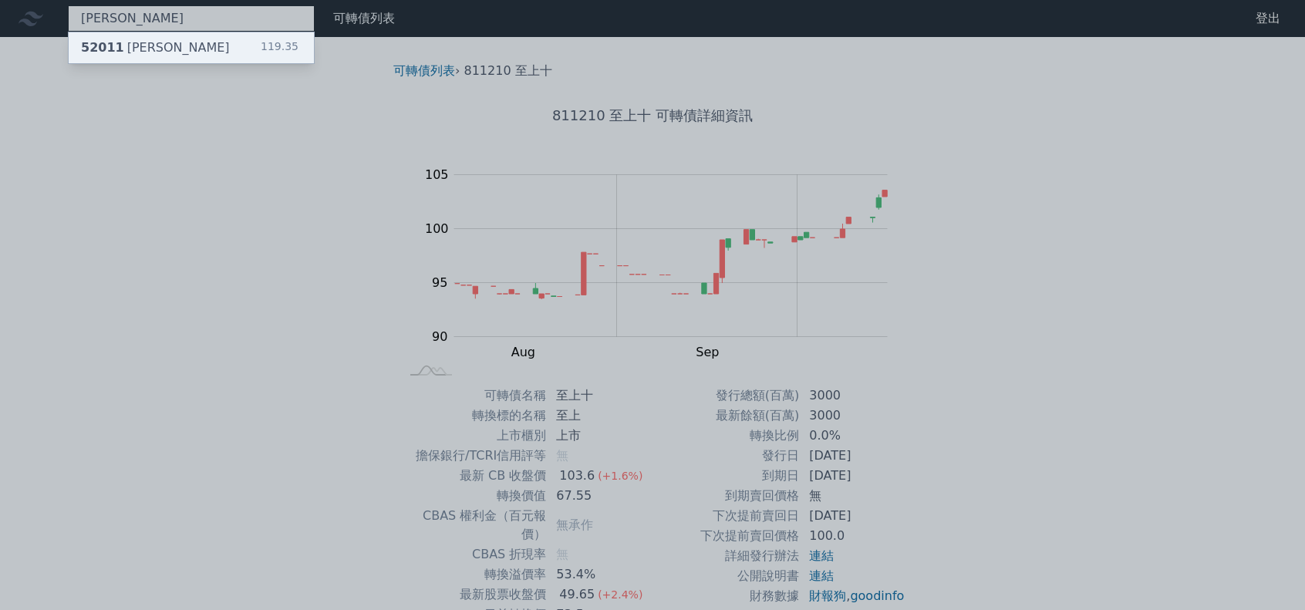
type input "[PERSON_NAME]"
click at [174, 48] on div "52011 [PERSON_NAME]一 119.35" at bounding box center [191, 47] width 245 height 31
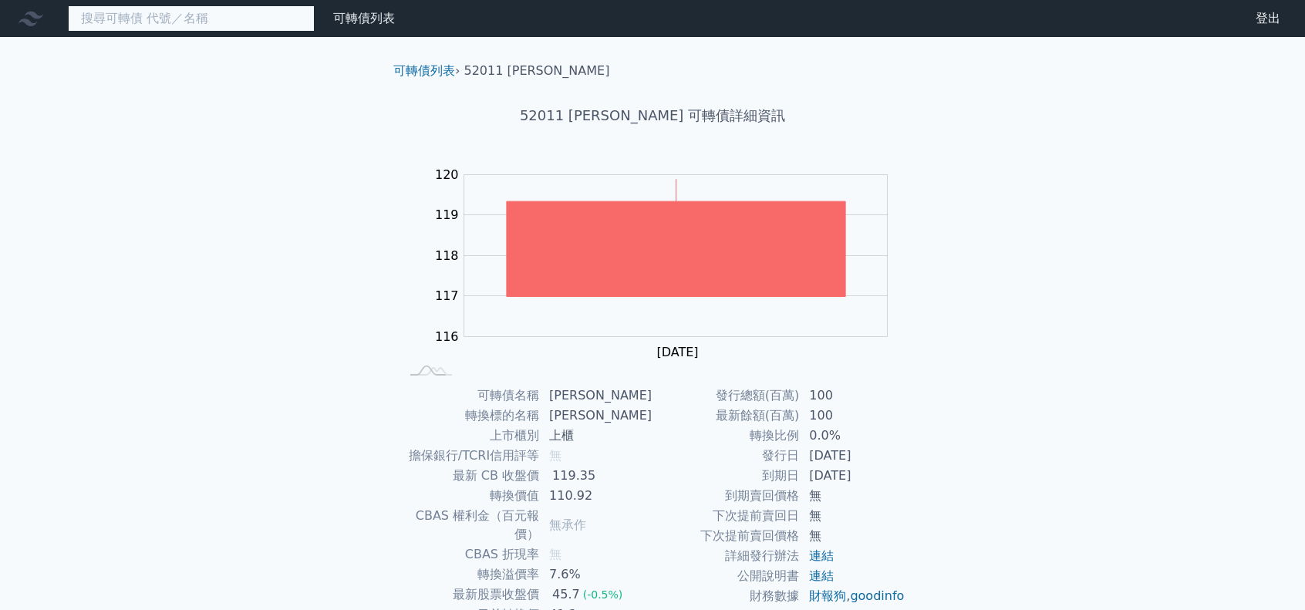
click at [174, 15] on input at bounding box center [191, 18] width 247 height 26
paste input "良維十"
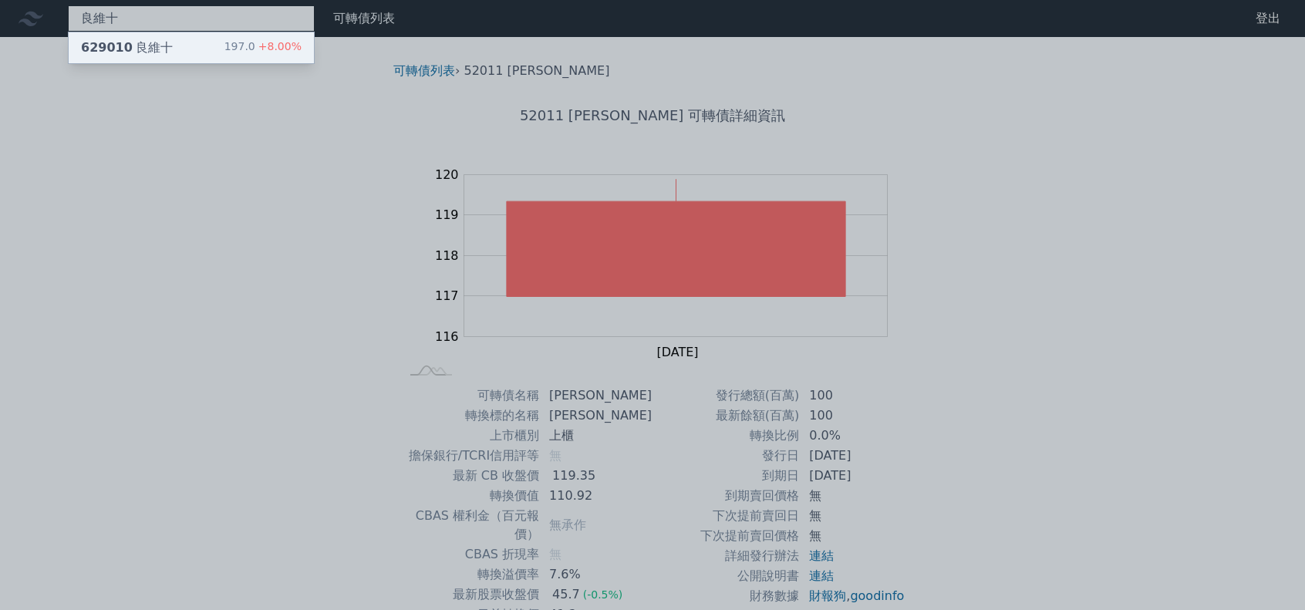
type input "良維十"
click at [177, 44] on div "629010 良維十 197.0 +8.00%" at bounding box center [191, 47] width 245 height 31
